Goal: Task Accomplishment & Management: Use online tool/utility

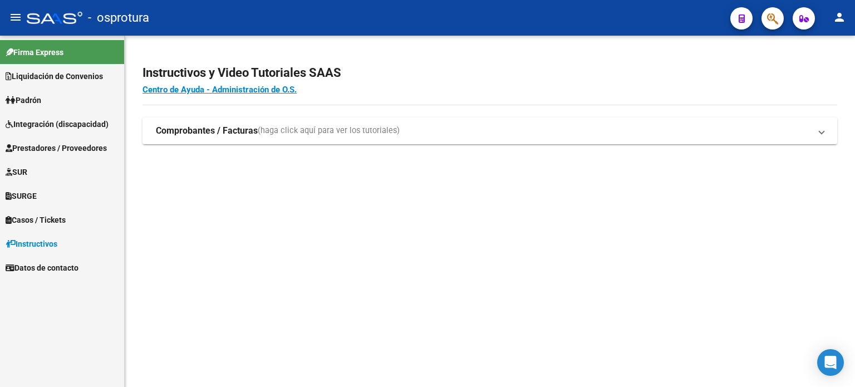
click at [698, 248] on mat-sidenav-content "Instructivos y Video Tutoriales SAAS Centro de Ayuda - Administración de O.S. C…" at bounding box center [490, 211] width 730 height 351
click at [839, 16] on mat-icon "person" at bounding box center [838, 17] width 13 height 13
click at [818, 49] on button "person Mi Perfil" at bounding box center [816, 46] width 68 height 27
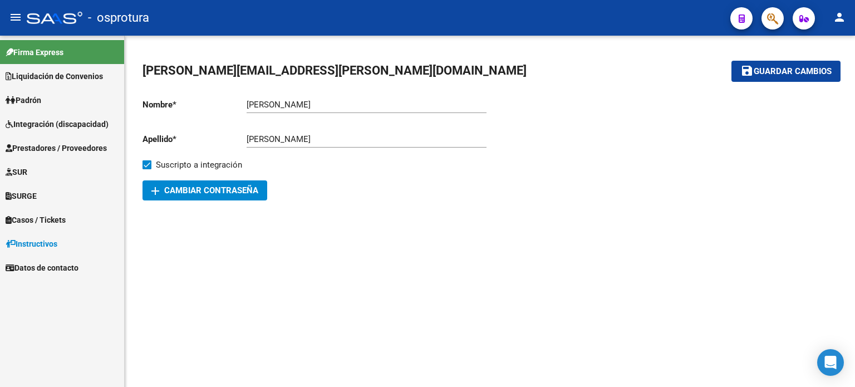
click at [409, 238] on mat-sidenav-content "rocio.insaurralde@simapri.com save Guardar cambios Nombre * Rocio Ingresar nomb…" at bounding box center [490, 211] width 730 height 351
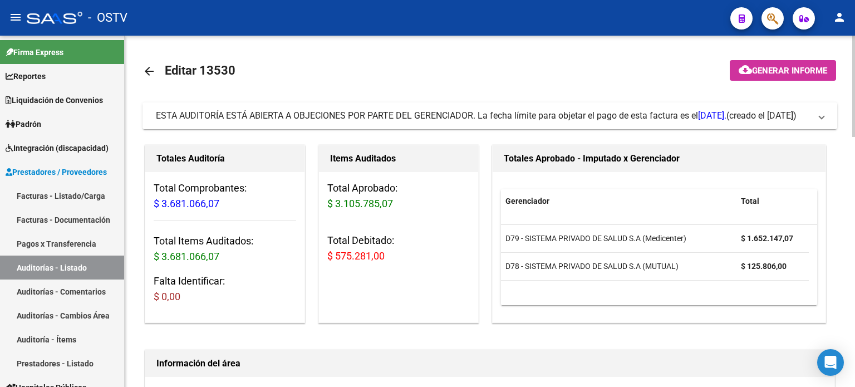
click at [245, 114] on span "ESTA AUDITORÍA ESTÁ ABIERTA A OBJECIONES POR PARTE DEL GERENCIADOR. La fecha lí…" at bounding box center [441, 115] width 570 height 11
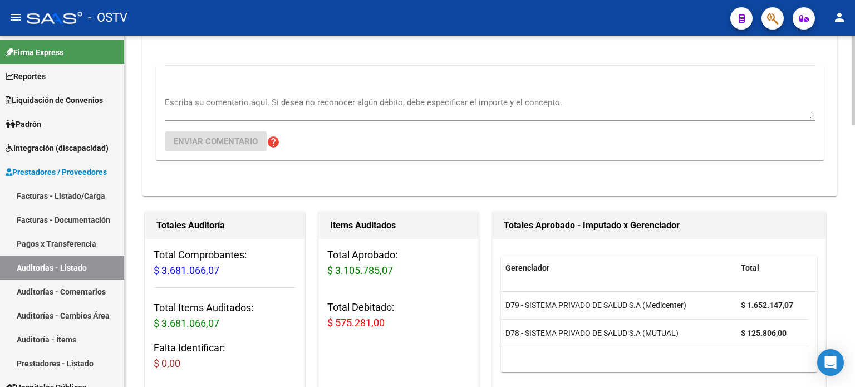
scroll to position [223, 0]
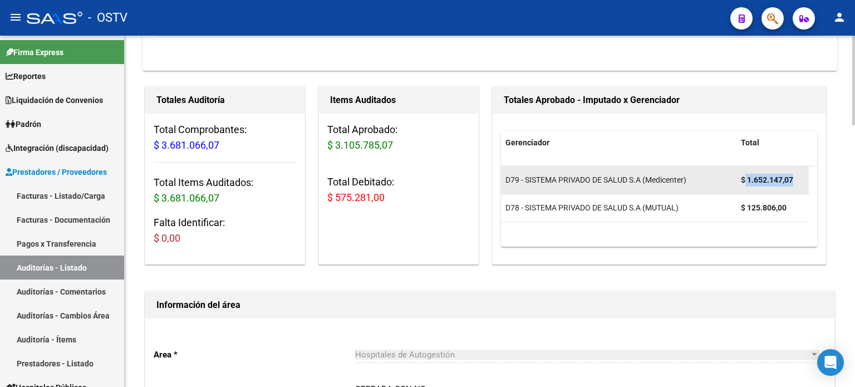
drag, startPoint x: 795, startPoint y: 180, endPoint x: 744, endPoint y: 180, distance: 51.2
click at [744, 180] on div "$ 1.652.147,07" at bounding box center [772, 180] width 63 height 13
copy strong "1.652.147,07"
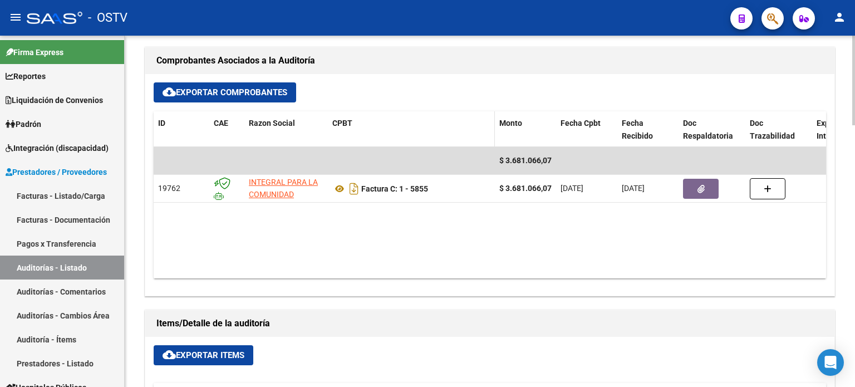
scroll to position [668, 0]
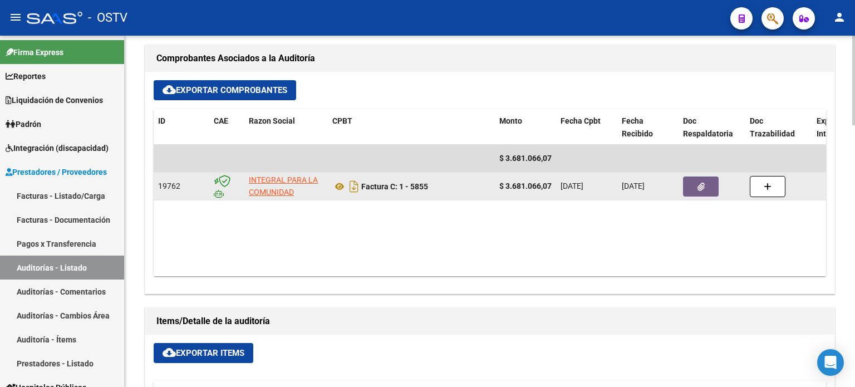
click at [698, 181] on span "button" at bounding box center [700, 186] width 7 height 10
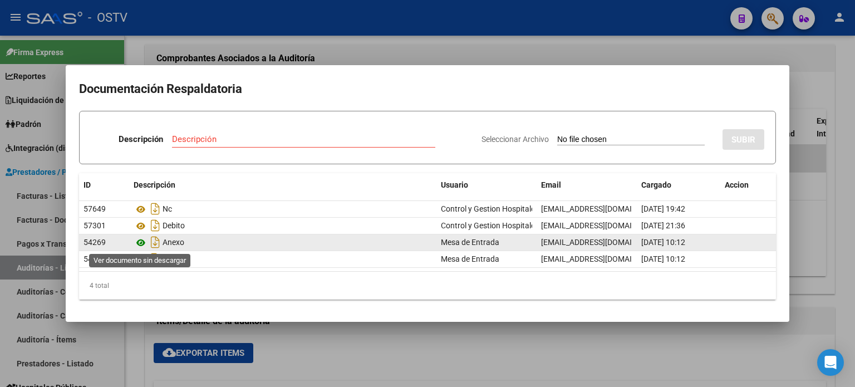
click at [138, 242] on icon at bounding box center [141, 242] width 14 height 13
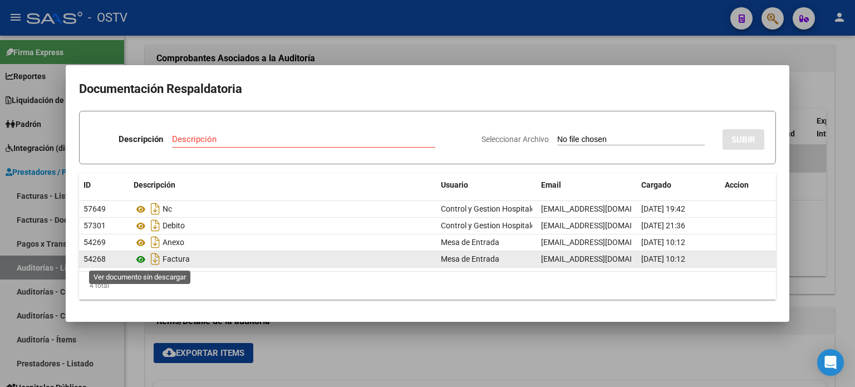
click at [142, 260] on icon at bounding box center [141, 259] width 14 height 13
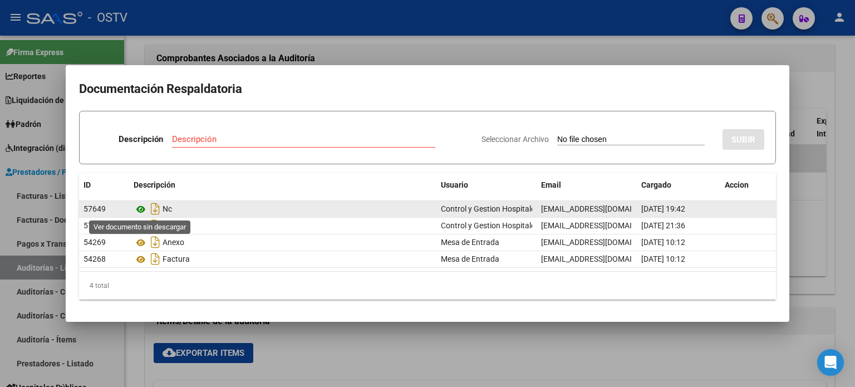
click at [139, 212] on icon at bounding box center [141, 209] width 14 height 13
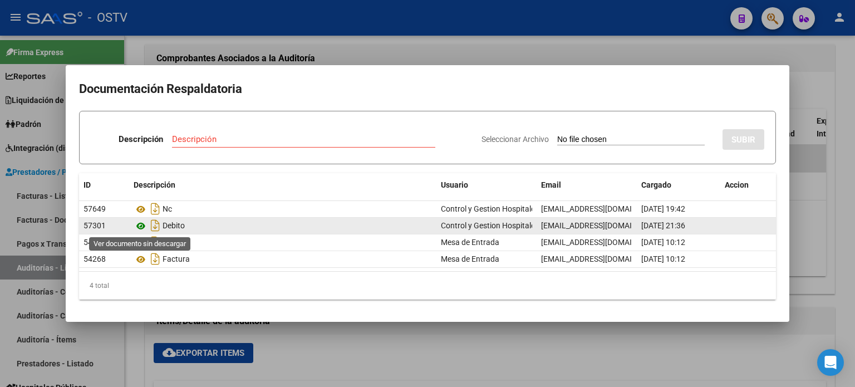
click at [142, 227] on icon at bounding box center [141, 225] width 14 height 13
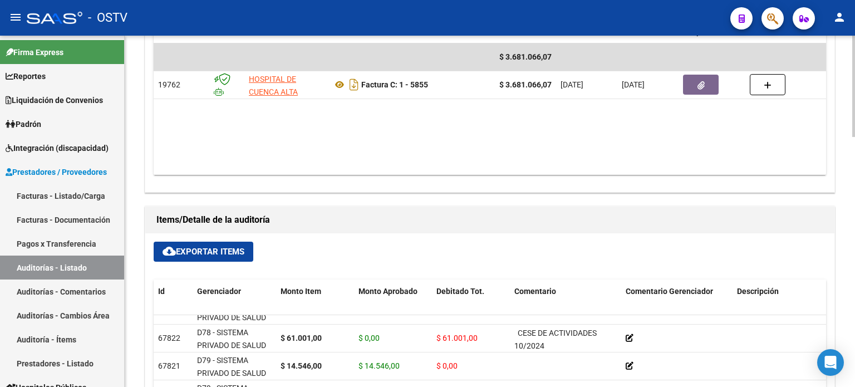
scroll to position [697, 0]
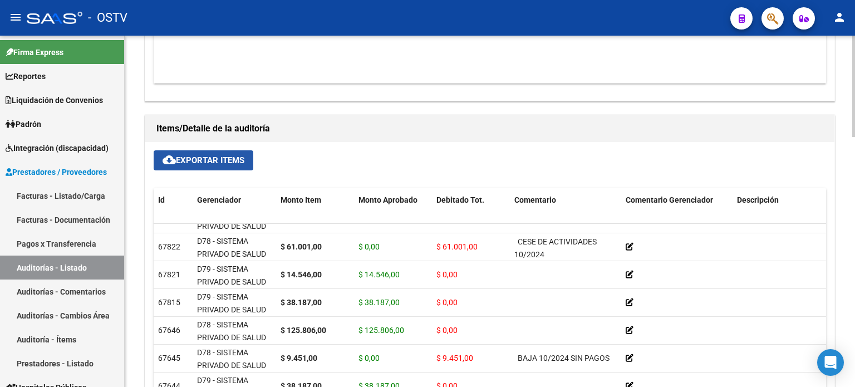
click at [221, 160] on span "cloud_download Exportar Items" at bounding box center [203, 160] width 82 height 10
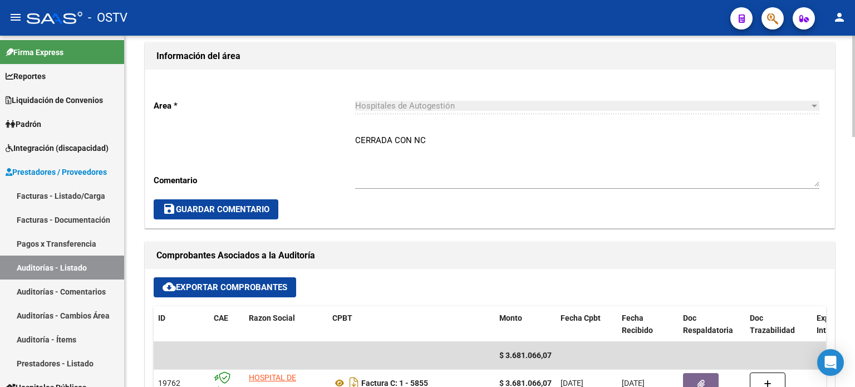
scroll to position [418, 0]
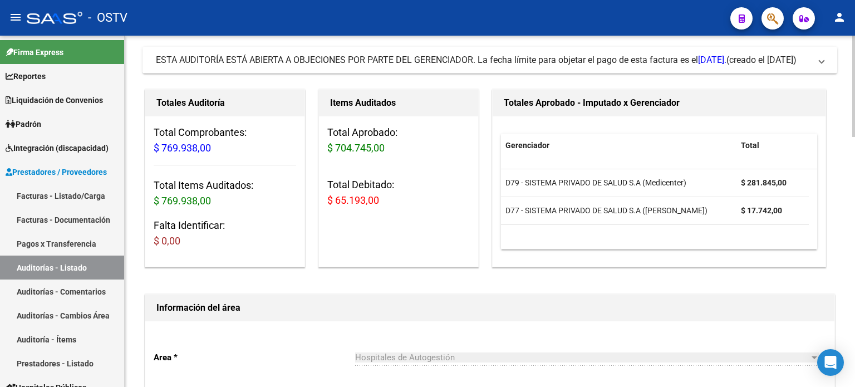
scroll to position [56, 0]
click at [768, 24] on icon "button" at bounding box center [772, 18] width 11 height 13
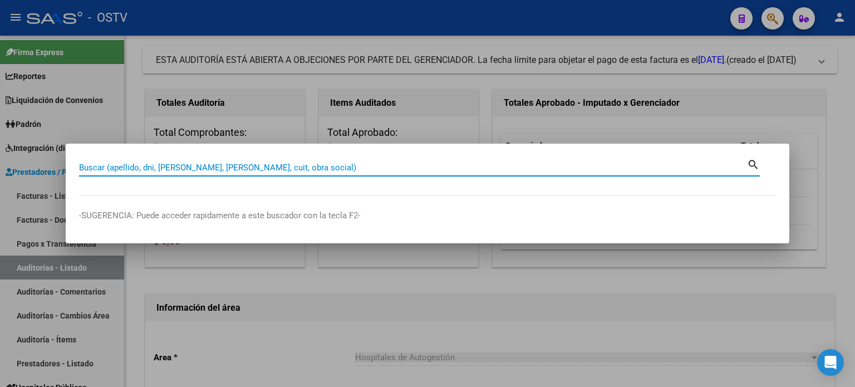
paste input "27503368"
type input "27503368"
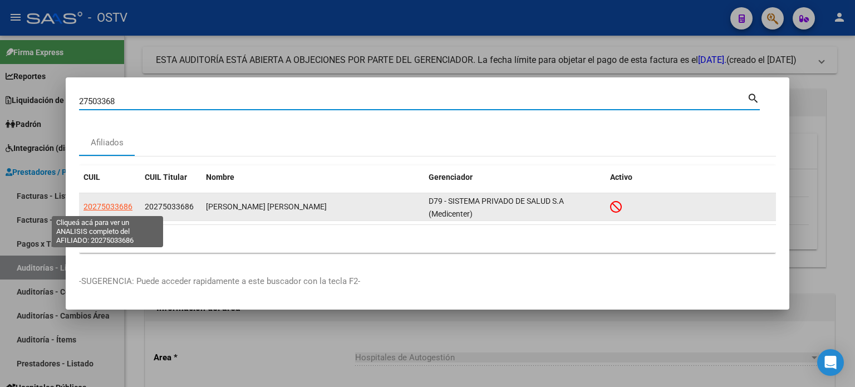
click at [103, 208] on span "20275033686" at bounding box center [107, 206] width 49 height 9
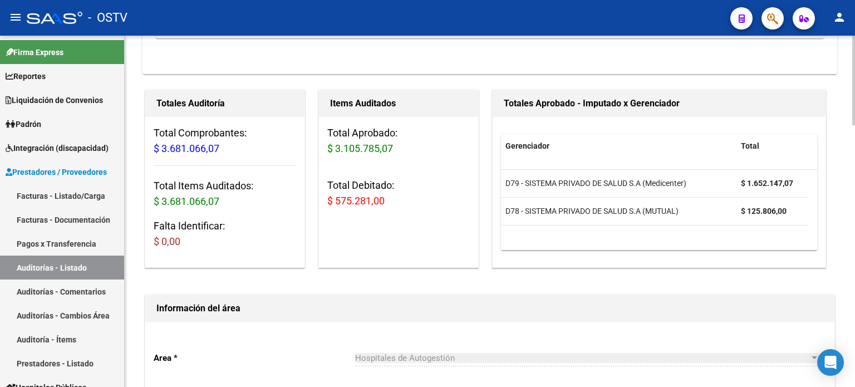
scroll to position [111, 0]
